Goal: Task Accomplishment & Management: Use online tool/utility

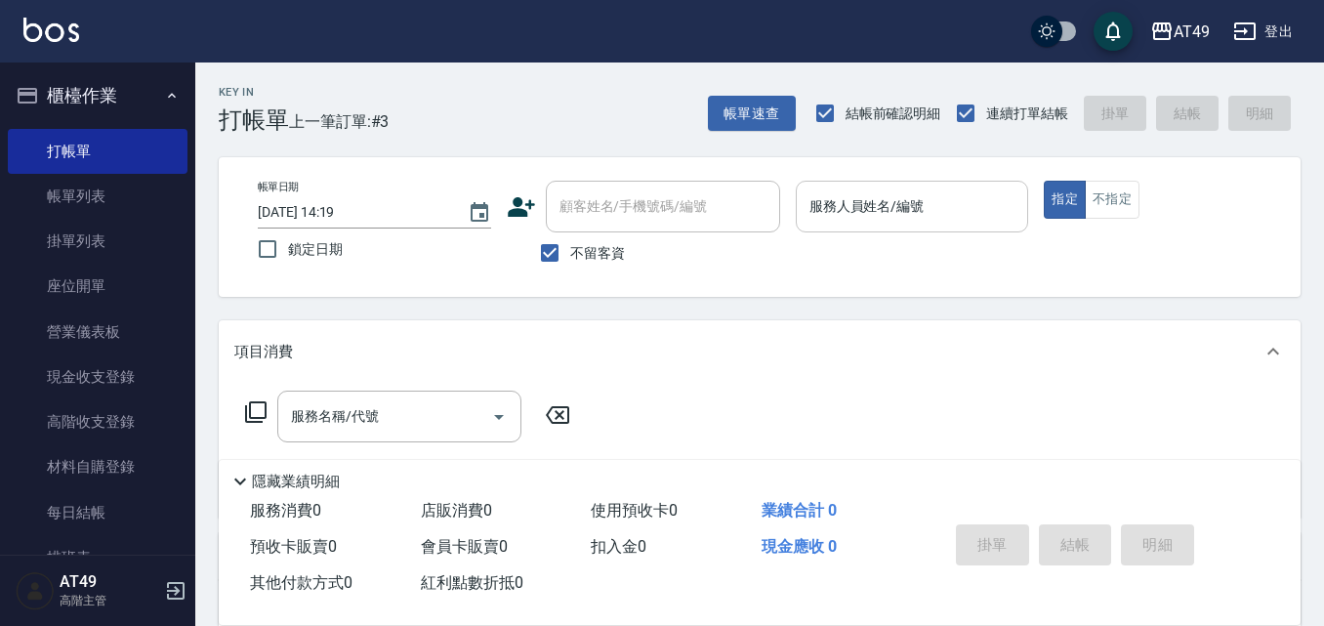
click at [910, 209] on input "服務人員姓名/編號" at bounding box center [913, 206] width 216 height 34
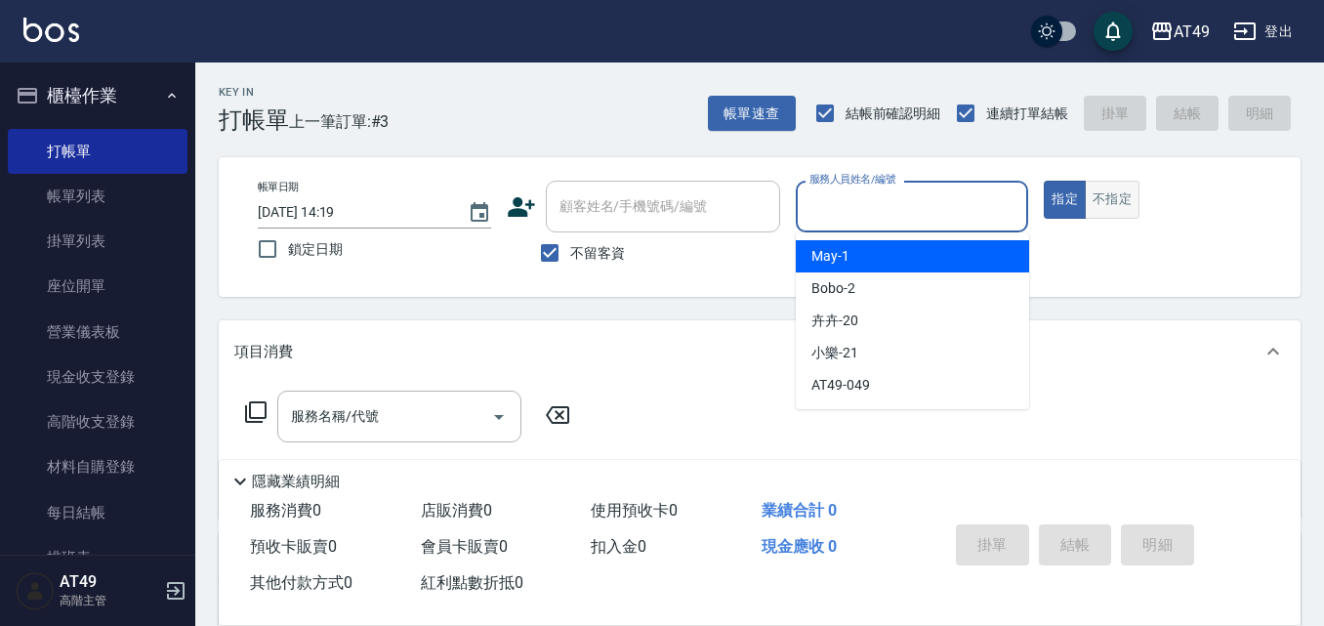
click at [1117, 200] on button "不指定" at bounding box center [1112, 200] width 55 height 38
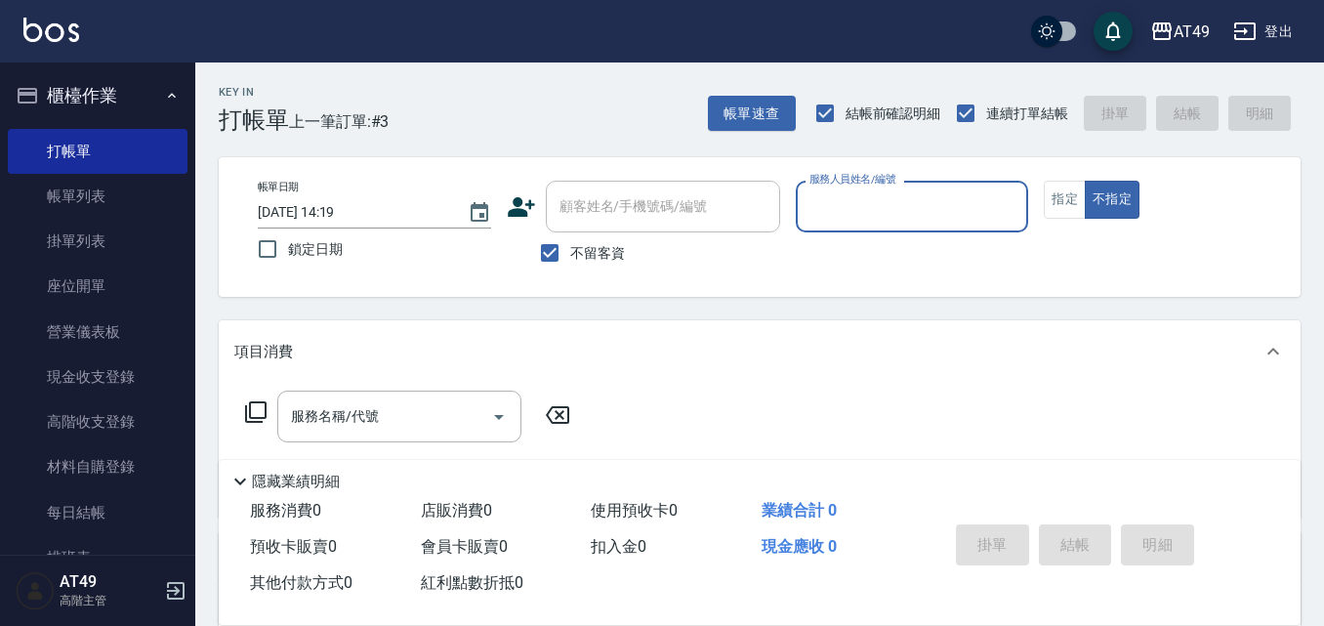
click at [902, 202] on input "服務人員姓名/編號" at bounding box center [913, 206] width 216 height 34
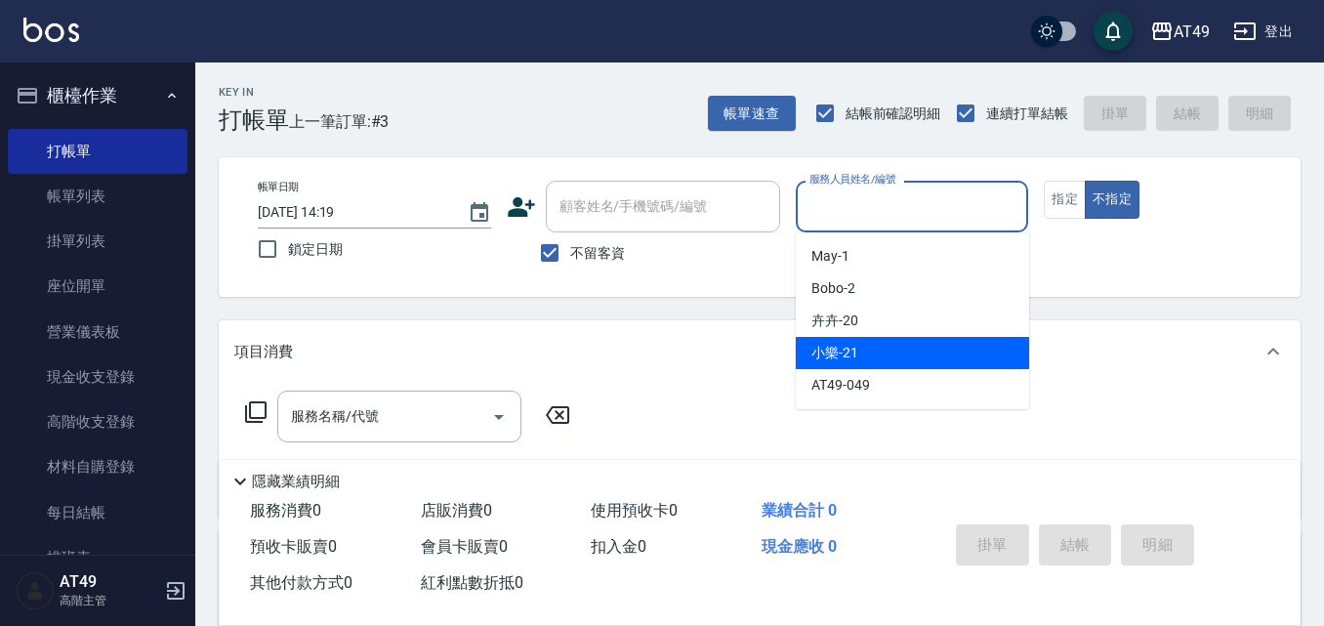
click at [912, 344] on div "小樂 -21" at bounding box center [912, 353] width 233 height 32
type input "小樂-21"
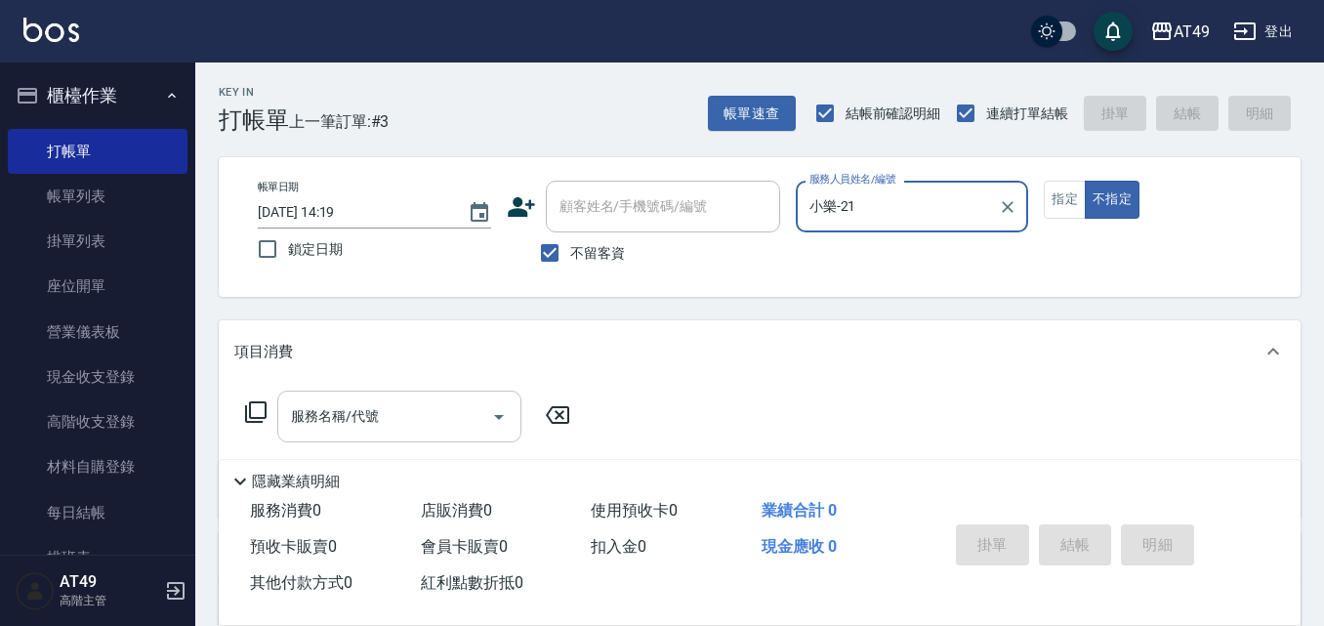
click at [376, 428] on input "服務名稱/代號" at bounding box center [384, 416] width 197 height 34
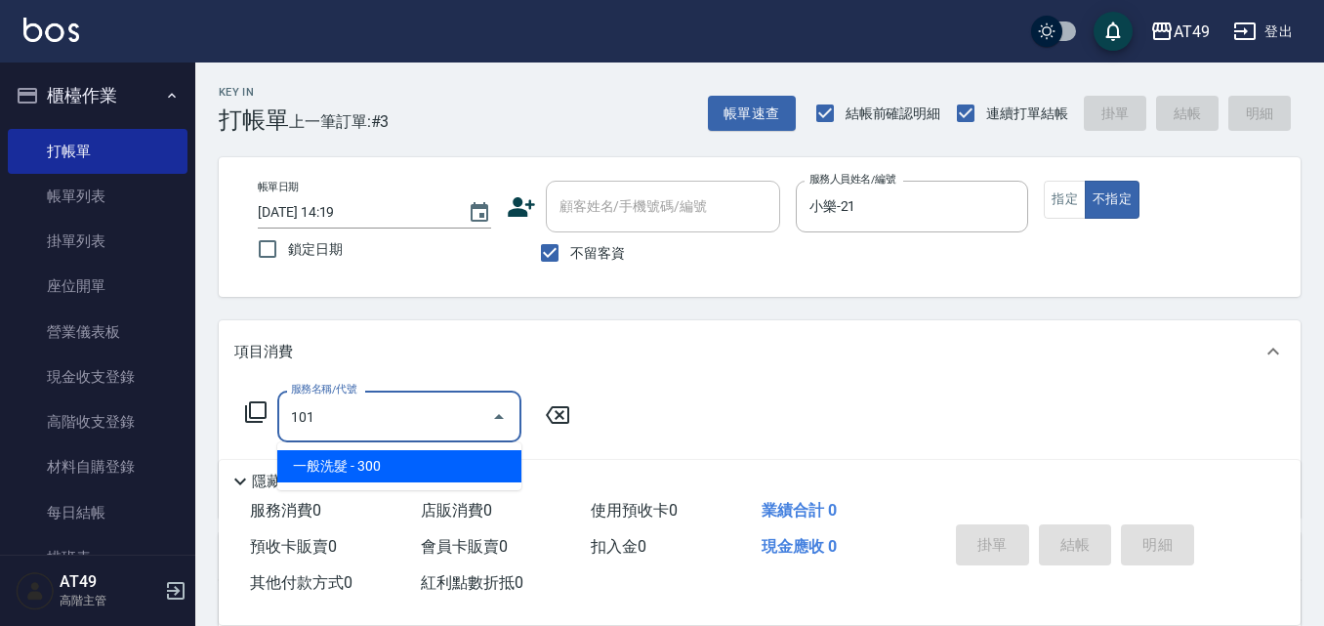
click at [366, 471] on span "一般洗髮 - 300" at bounding box center [399, 466] width 244 height 32
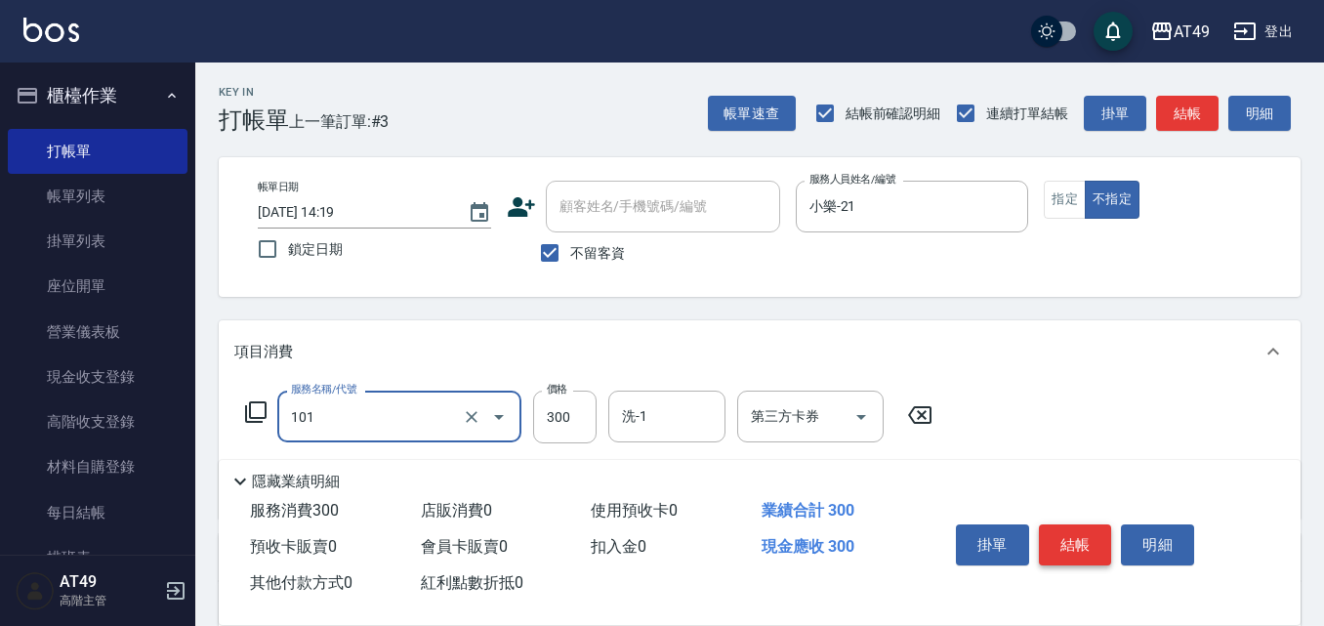
type input "一般洗髮(101)"
click at [1079, 532] on button "結帳" at bounding box center [1075, 544] width 73 height 41
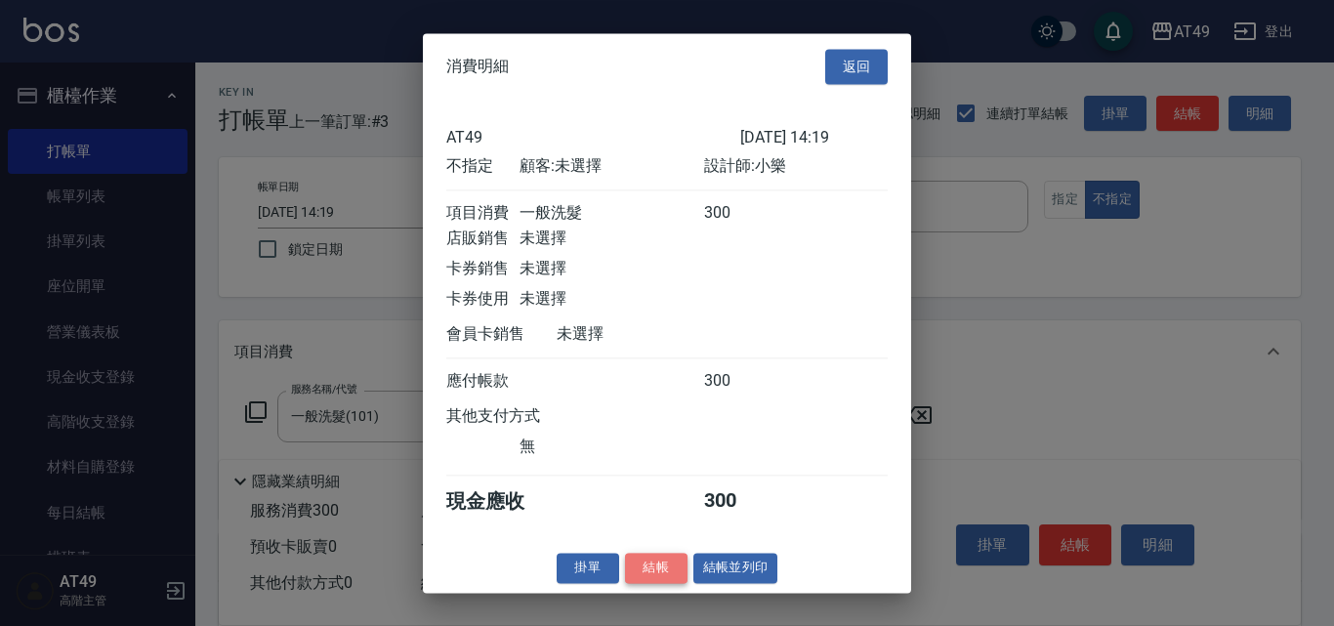
click at [660, 583] on button "結帳" at bounding box center [656, 568] width 63 height 30
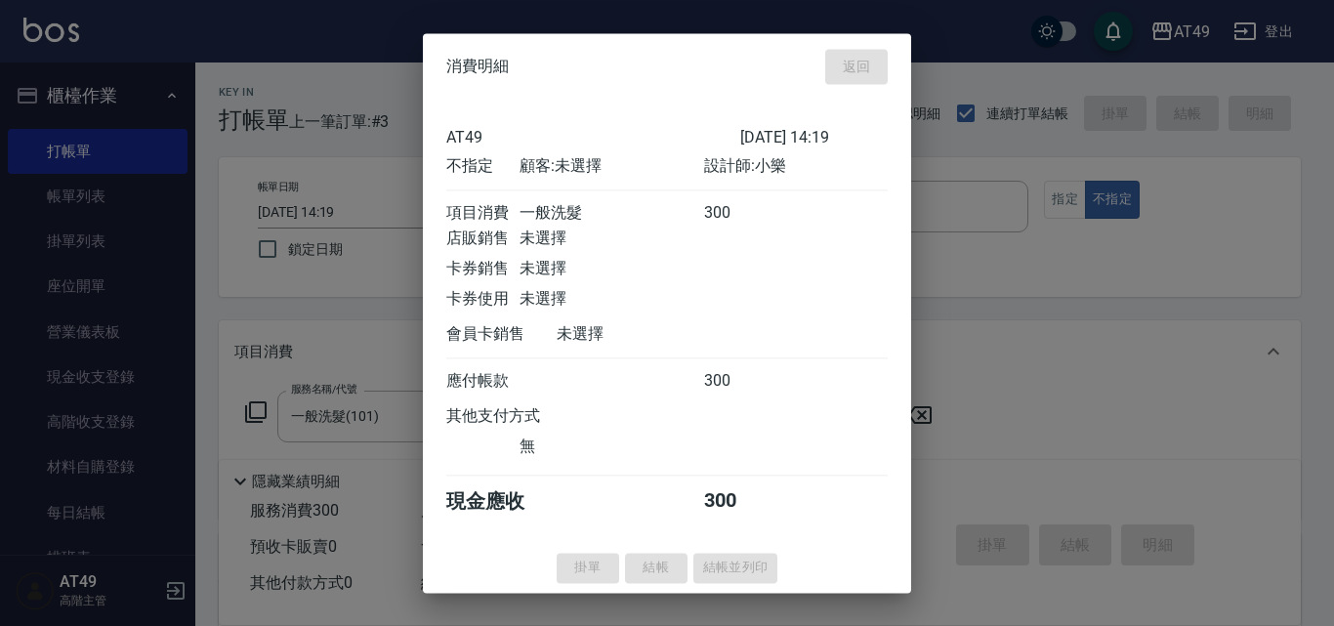
type input "[DATE] 16:04"
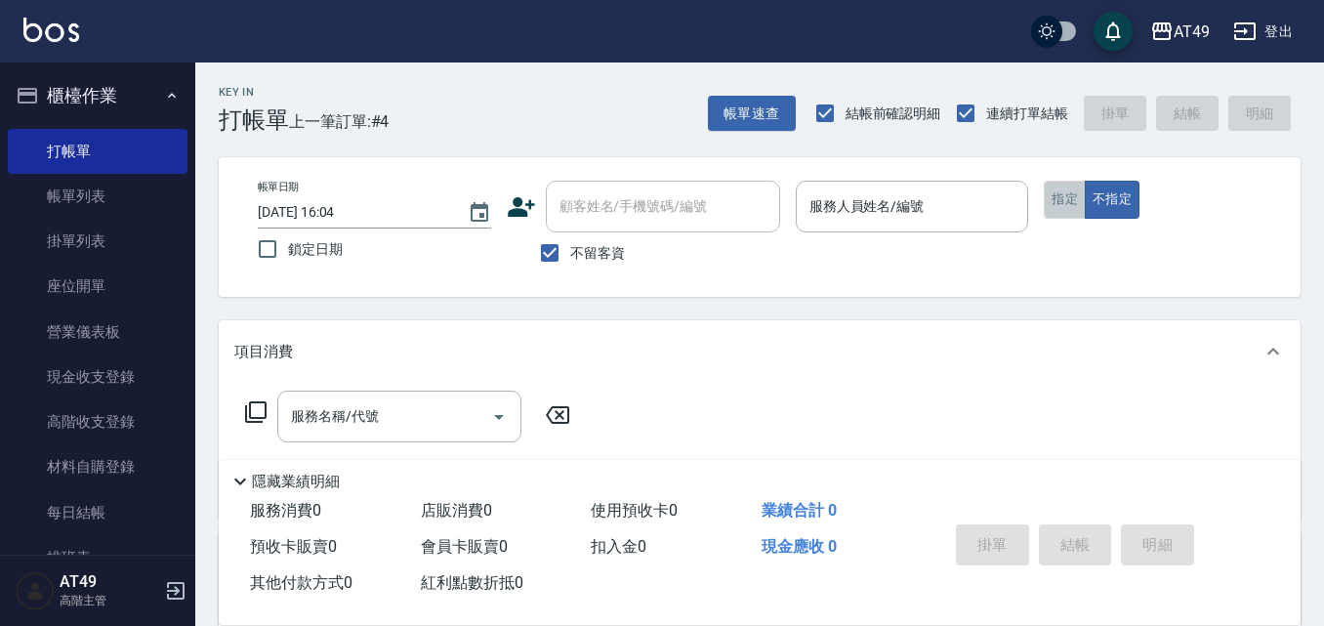
click at [1058, 199] on button "指定" at bounding box center [1065, 200] width 42 height 38
